Goal: Task Accomplishment & Management: Manage account settings

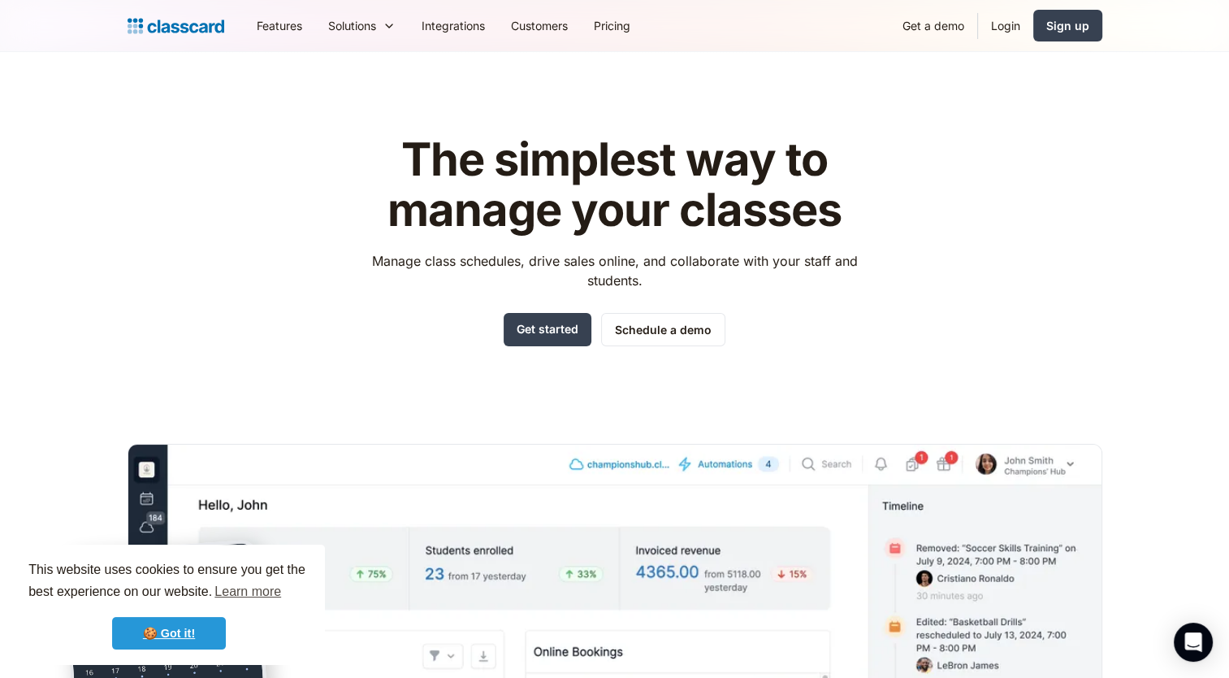
click at [221, 628] on link "🍪 Got it!" at bounding box center [169, 633] width 114 height 33
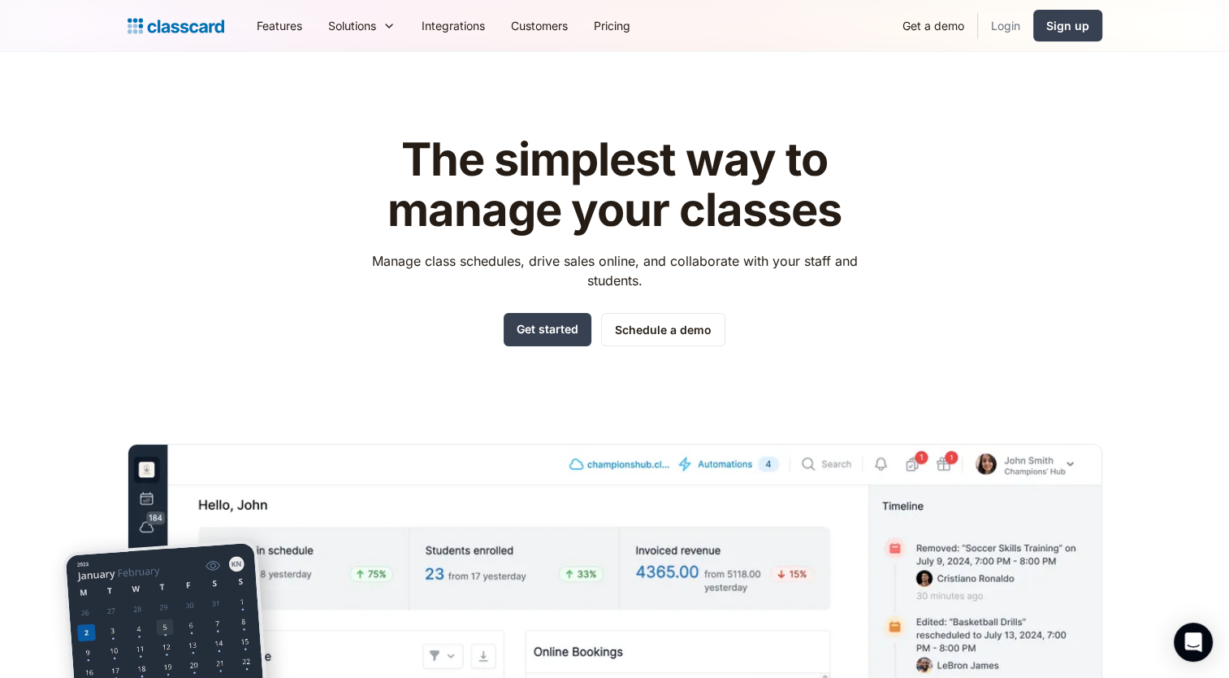
click at [1002, 28] on link "Login" at bounding box center [1005, 25] width 55 height 37
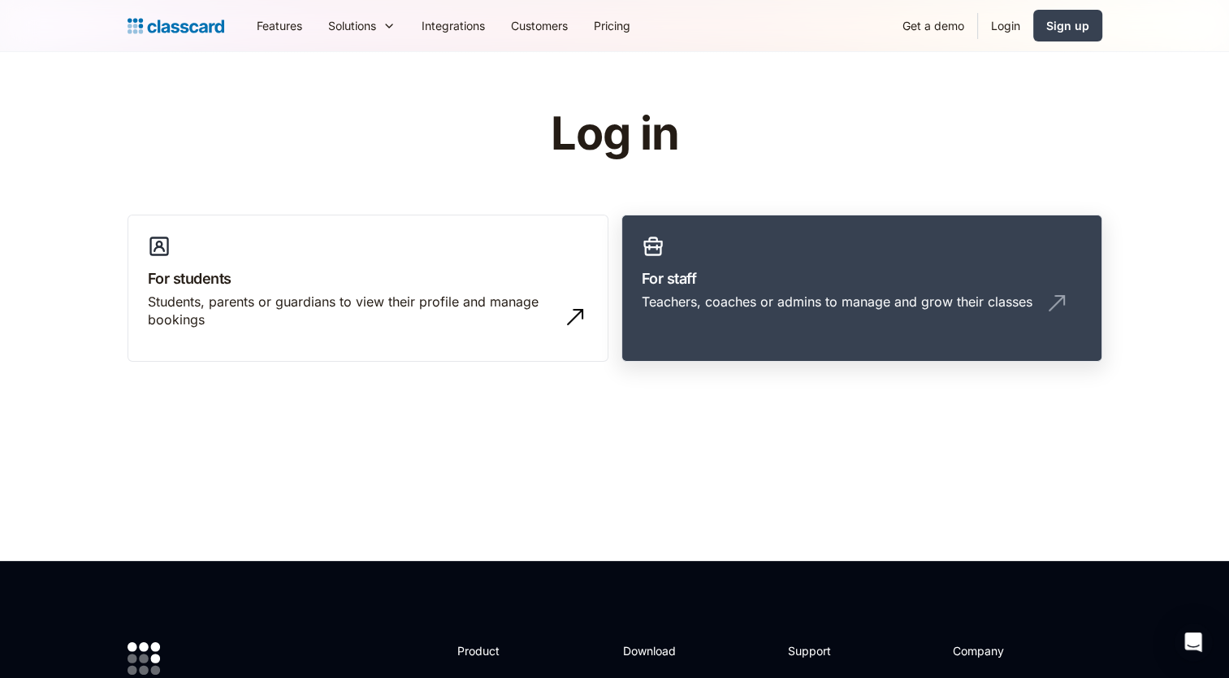
click at [701, 303] on div "Teachers, coaches or admins to manage and grow their classes" at bounding box center [837, 302] width 391 height 18
